Goal: Task Accomplishment & Management: Manage account settings

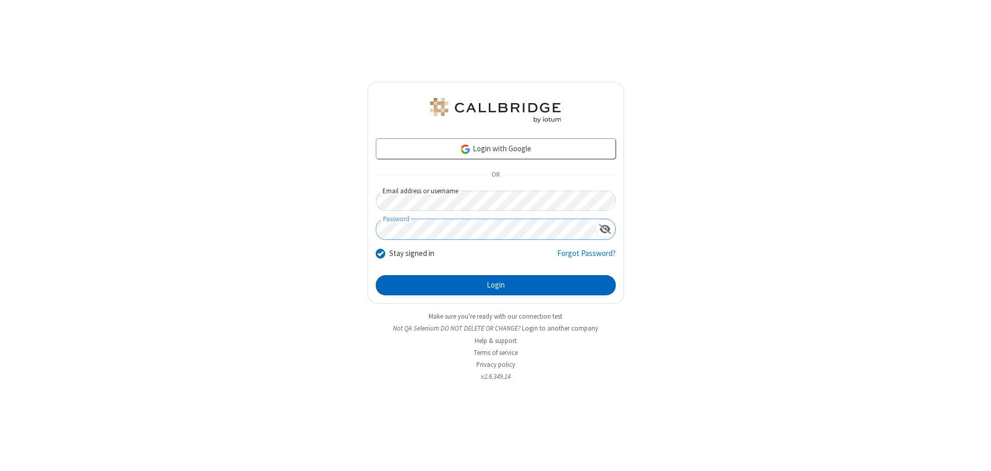
click at [495, 285] on button "Login" at bounding box center [496, 285] width 240 height 21
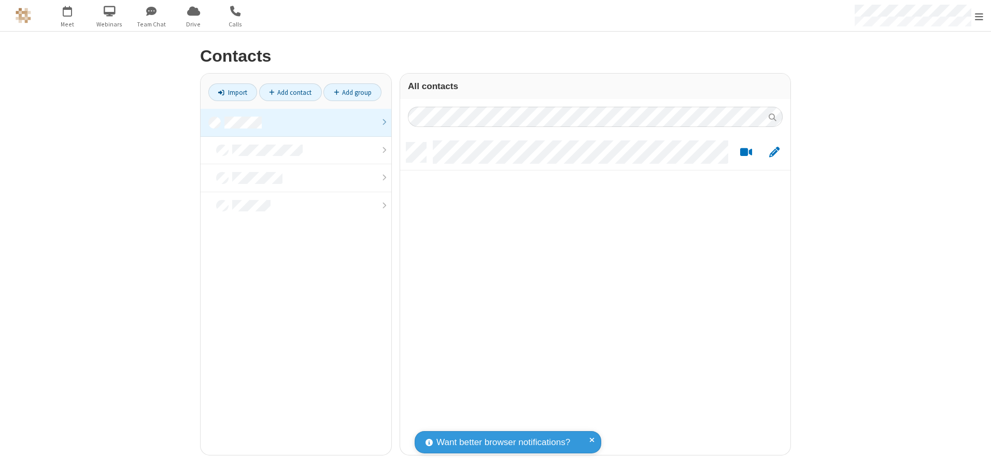
scroll to position [312, 382]
click at [296, 122] on link at bounding box center [296, 123] width 191 height 28
click at [233, 92] on link "Import" at bounding box center [232, 92] width 49 height 18
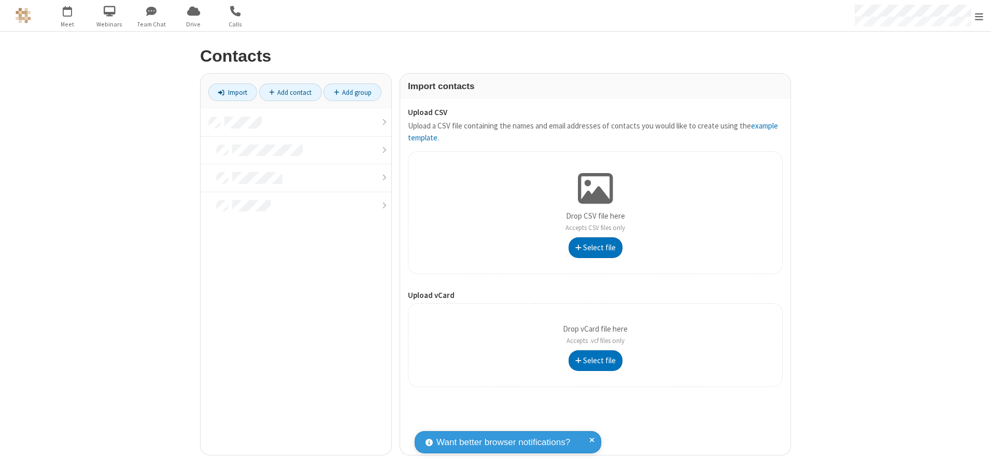
type input "C:\fakepath\address_book_contacts.csv"
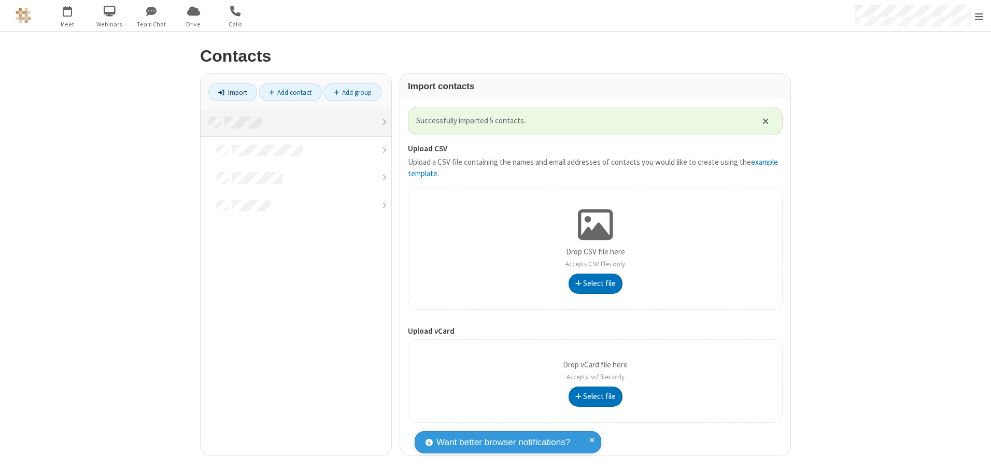
click at [296, 122] on link at bounding box center [296, 123] width 191 height 28
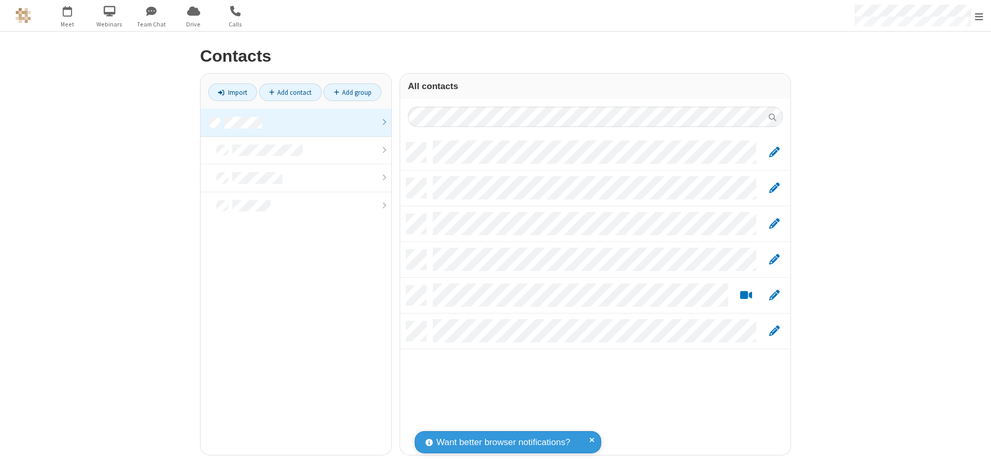
scroll to position [312, 382]
